Goal: Entertainment & Leisure: Consume media (video, audio)

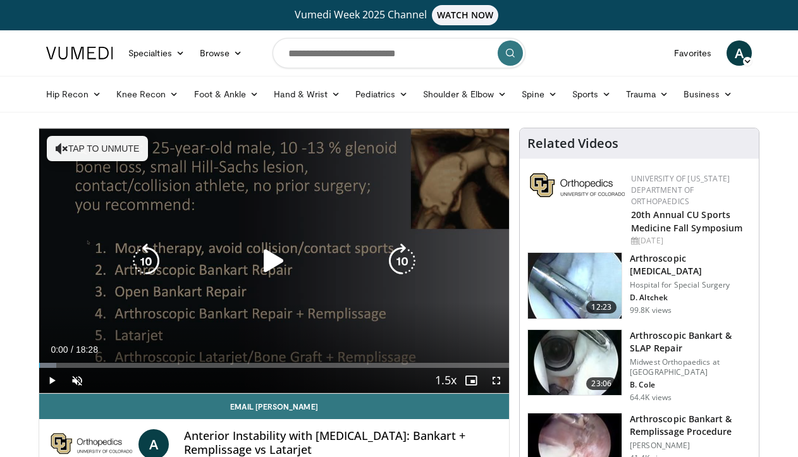
click at [282, 255] on icon "Video Player" at bounding box center [273, 260] width 35 height 35
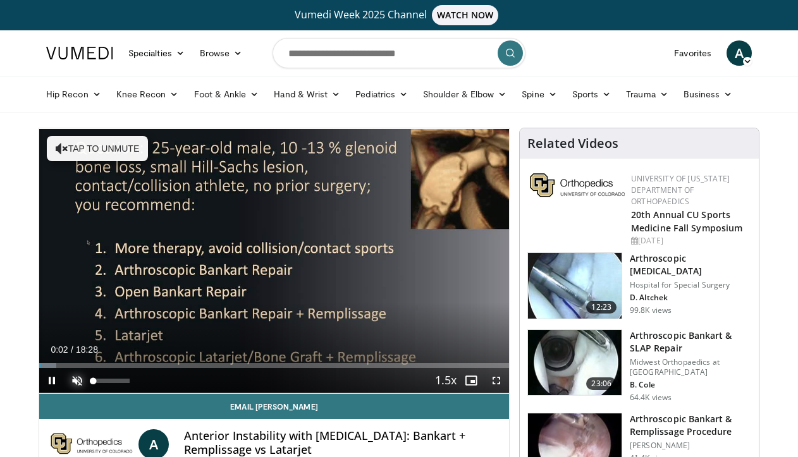
click at [77, 382] on span "Video Player" at bounding box center [76, 380] width 25 height 25
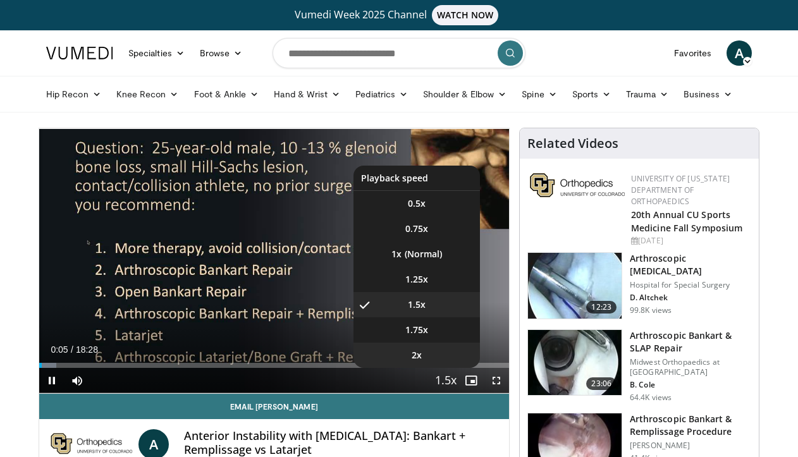
click at [441, 353] on li "2x" at bounding box center [416, 355] width 126 height 25
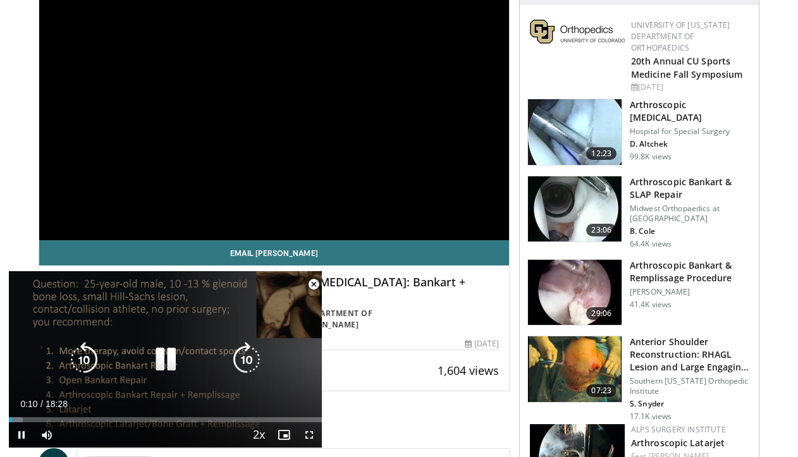
scroll to position [269, 0]
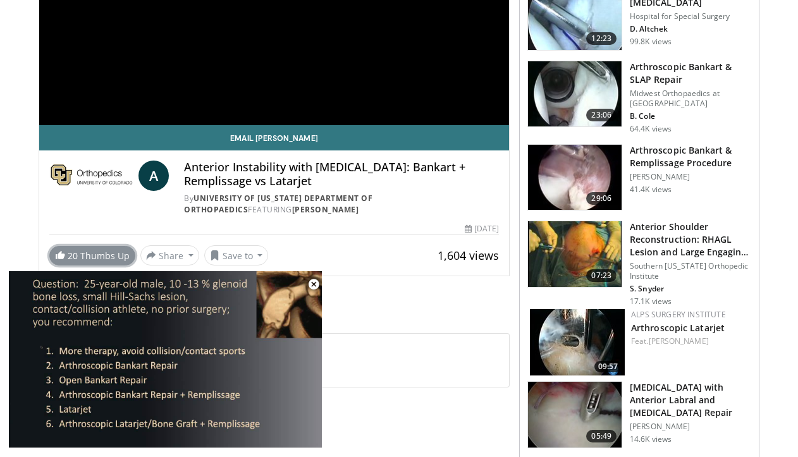
click at [116, 257] on link "20 Thumbs Up" at bounding box center [92, 256] width 86 height 20
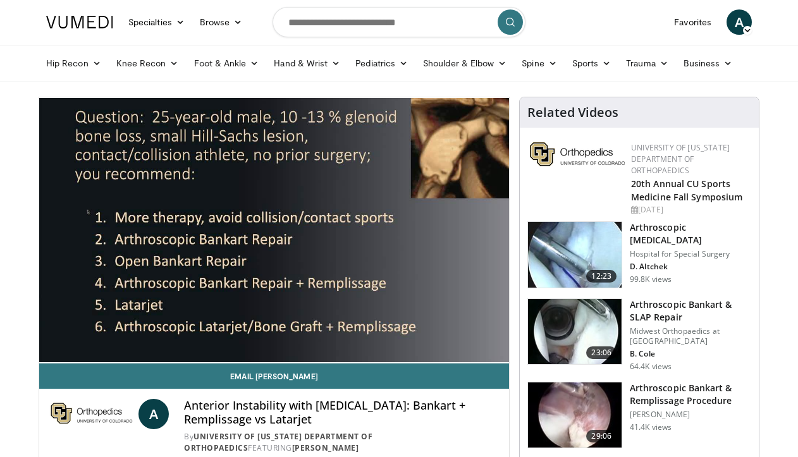
scroll to position [30, 0]
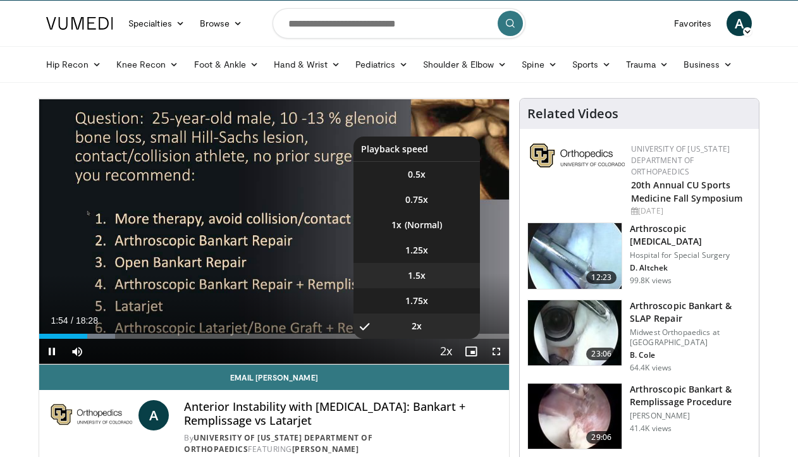
click at [442, 282] on li "1.5x" at bounding box center [416, 275] width 126 height 25
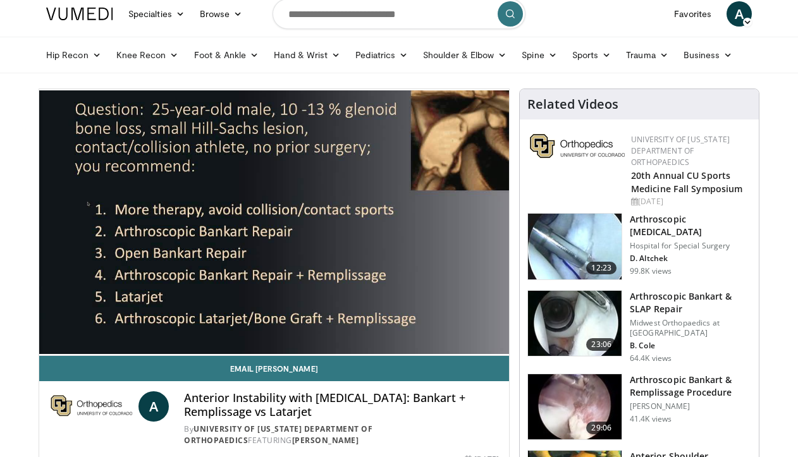
scroll to position [39, 0]
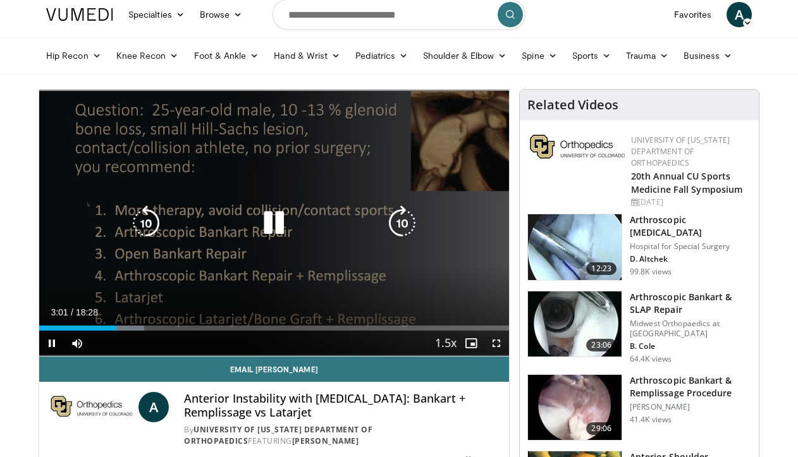
click at [279, 219] on icon "Video Player" at bounding box center [273, 222] width 35 height 35
click at [284, 217] on icon "Video Player" at bounding box center [273, 222] width 35 height 35
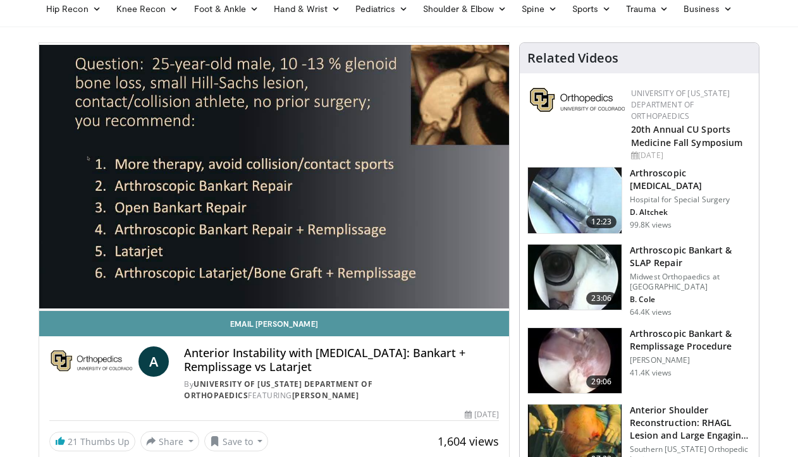
scroll to position [83, 0]
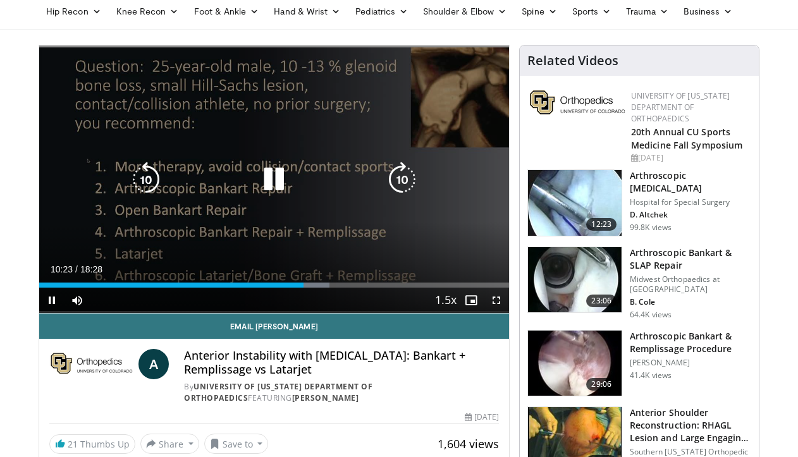
click at [272, 173] on icon "Video Player" at bounding box center [273, 179] width 35 height 35
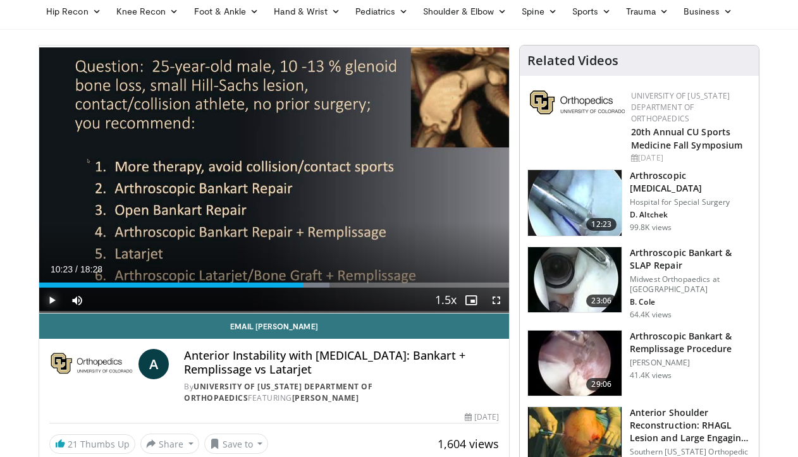
click at [46, 298] on span "Video Player" at bounding box center [51, 300] width 25 height 25
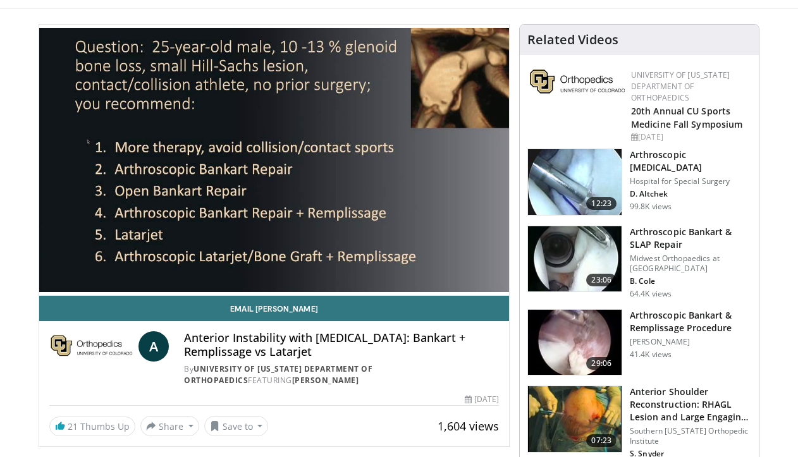
scroll to position [0, 0]
